Goal: Information Seeking & Learning: Check status

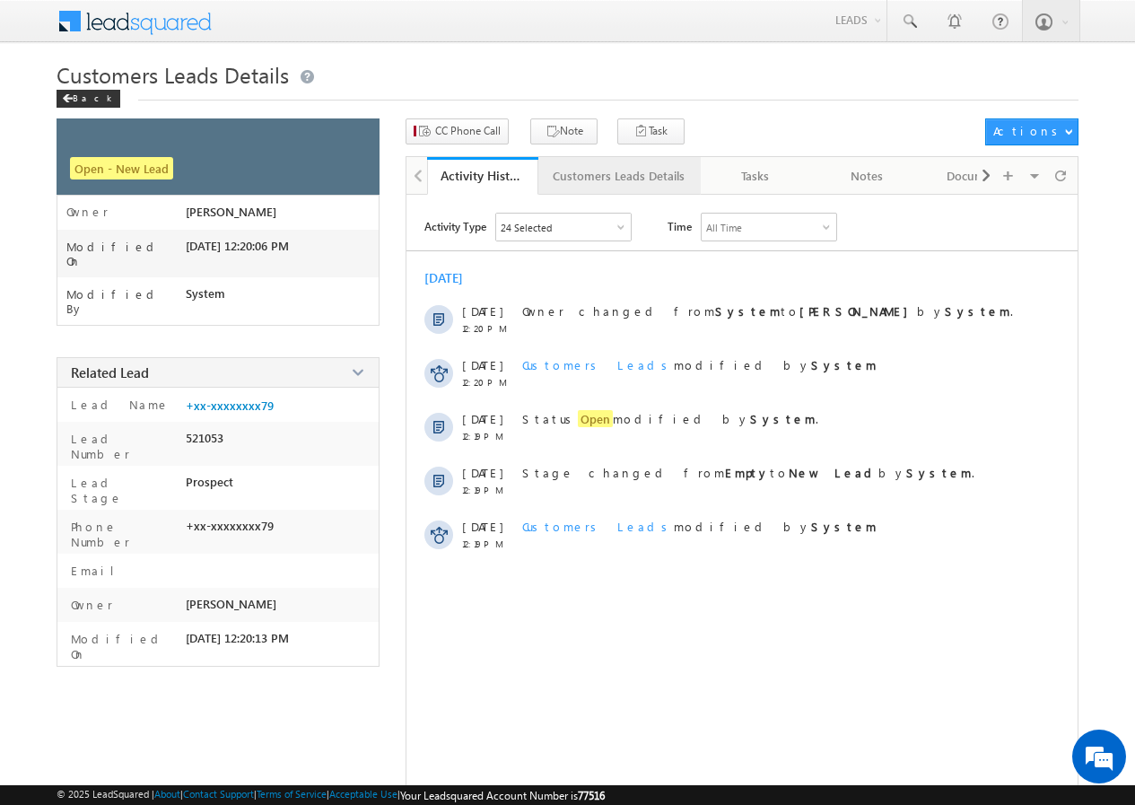
click at [574, 185] on div "Customers Leads Details" at bounding box center [619, 176] width 132 height 22
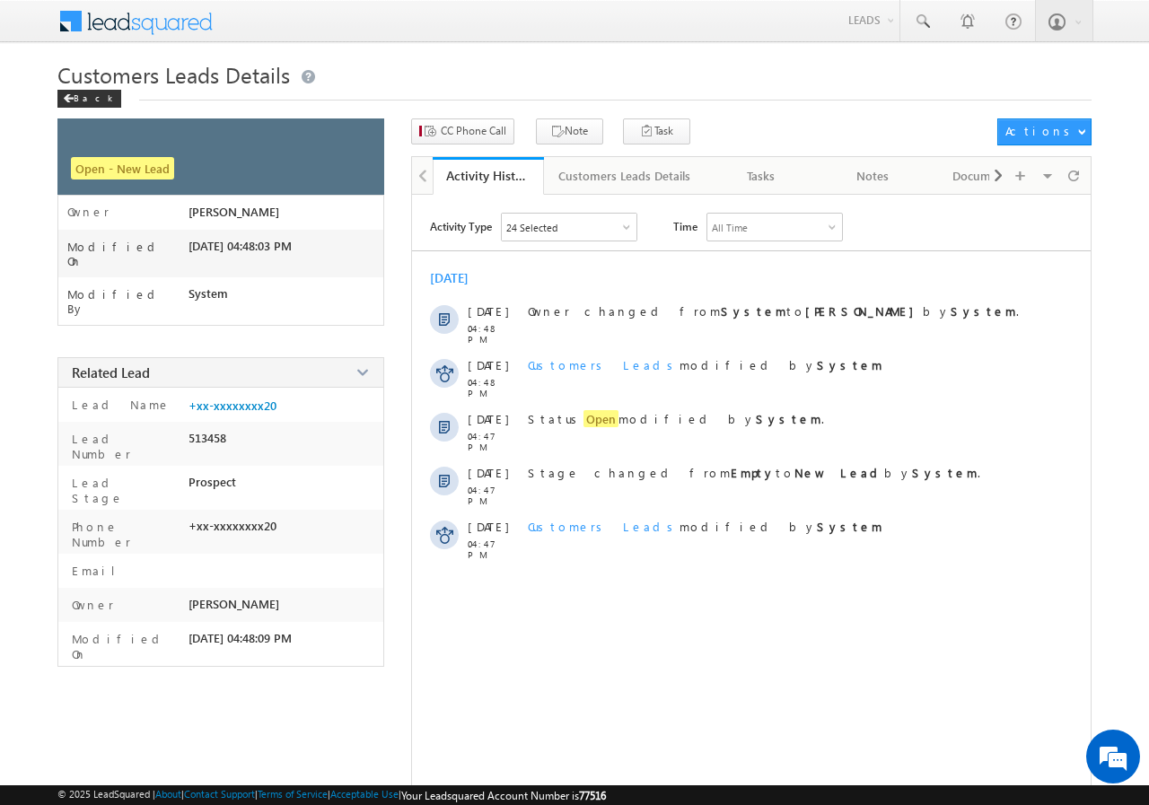
click at [563, 177] on div "Customers Leads Details" at bounding box center [624, 176] width 132 height 22
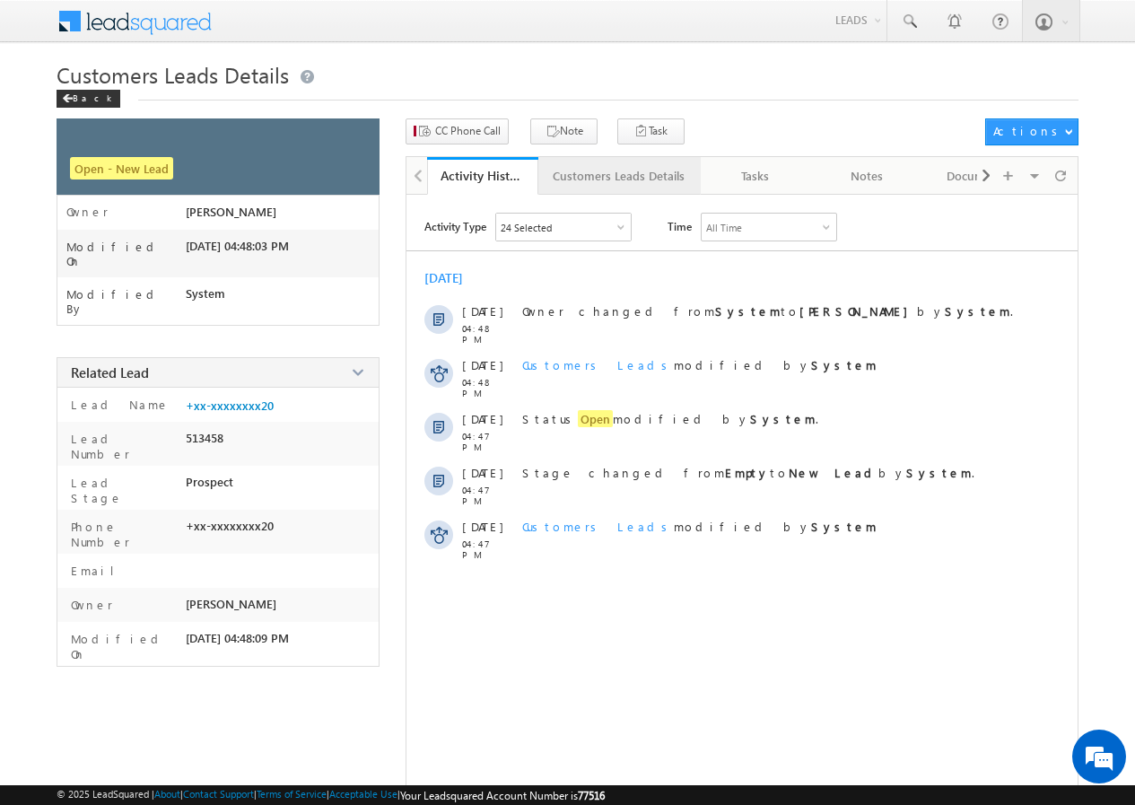
click at [567, 174] on div "Customers Leads Details" at bounding box center [619, 176] width 132 height 22
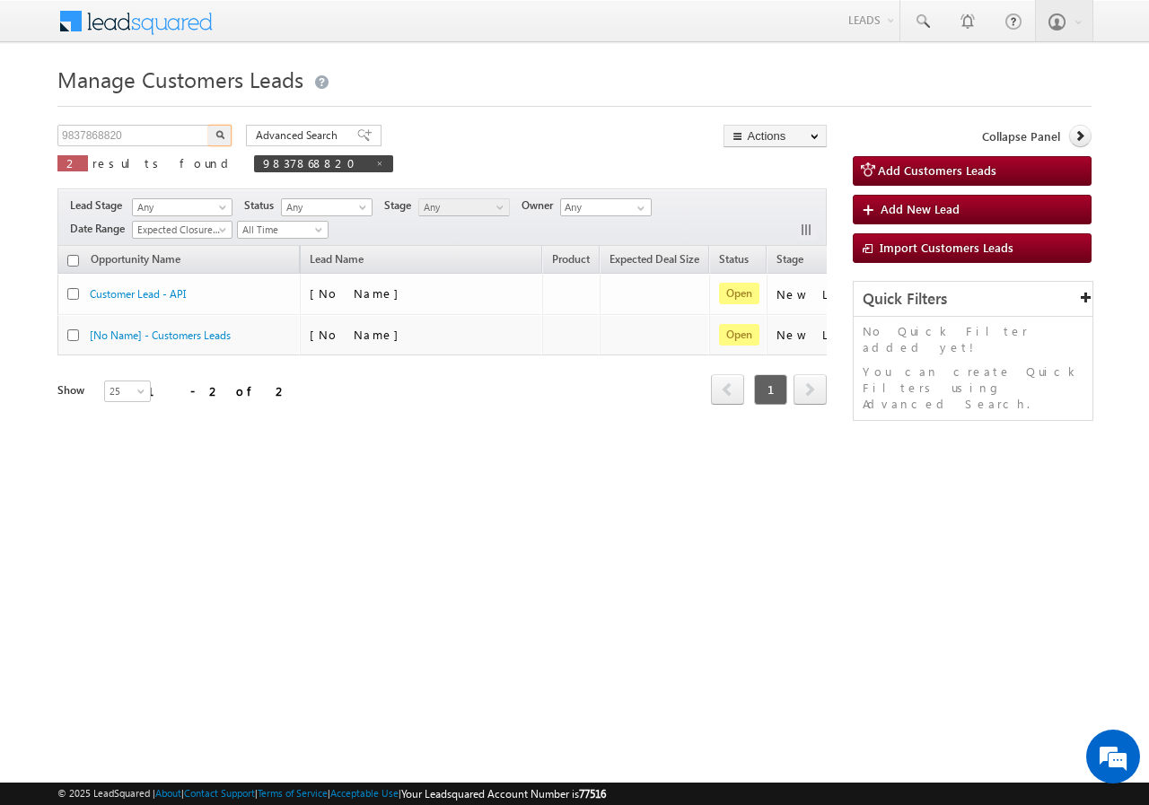
click at [153, 134] on input "9837868820" at bounding box center [133, 136] width 153 height 22
type input "7049623298"
click at [216, 133] on img "button" at bounding box center [219, 134] width 9 height 9
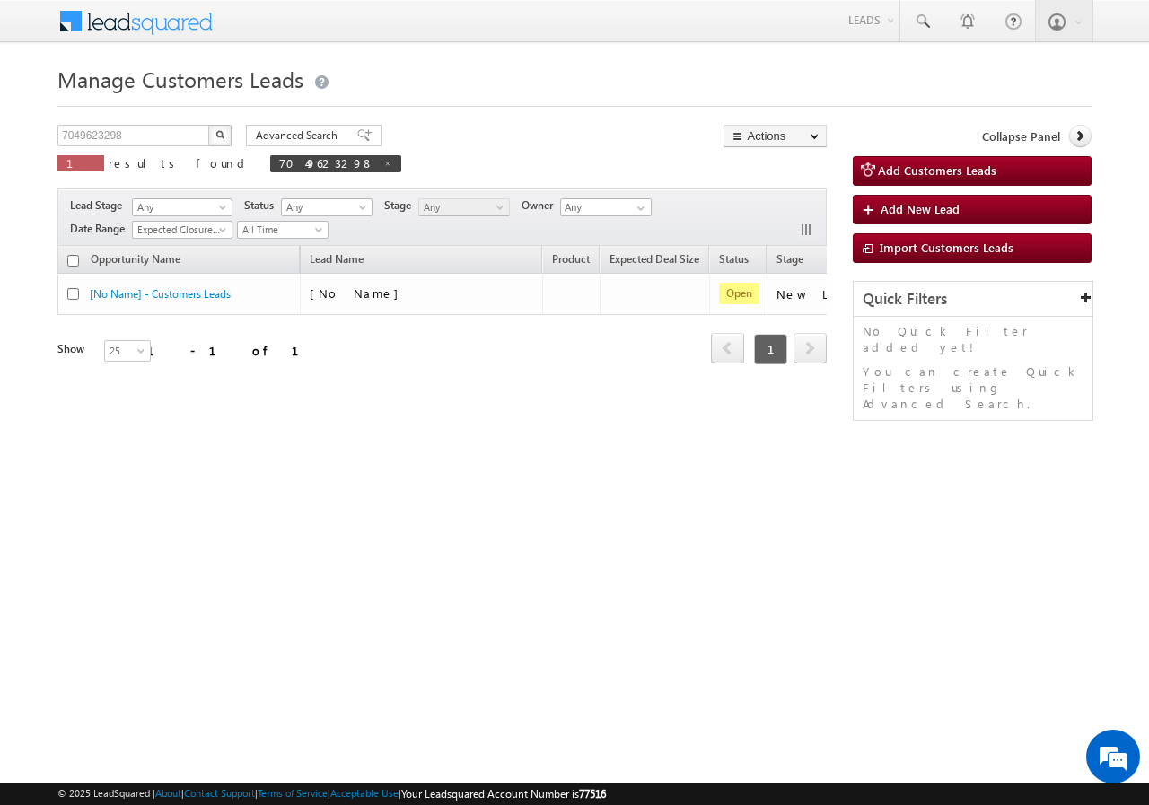
click at [366, 386] on div "Opportunity Name Lead Name Product Expected Deal Size Status Stage Owner Action…" at bounding box center [441, 316] width 769 height 141
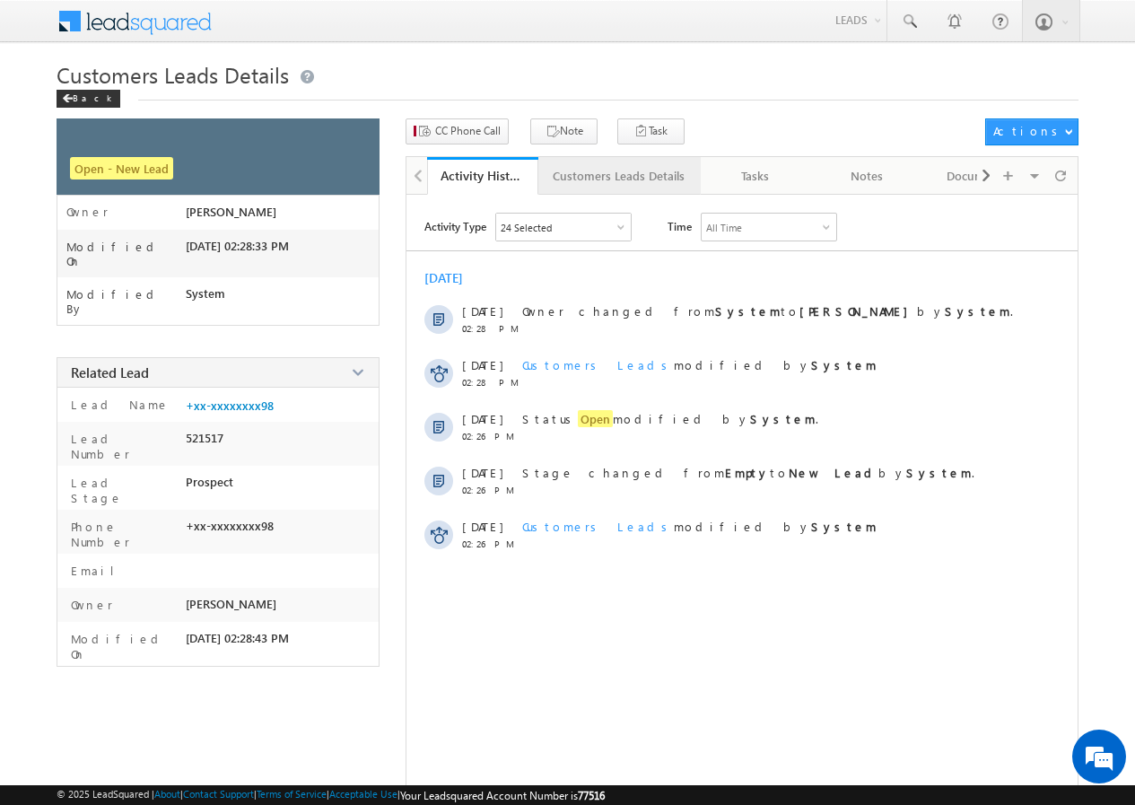
click at [564, 170] on div "Customers Leads Details" at bounding box center [619, 176] width 132 height 22
